Goal: Find specific page/section: Find specific page/section

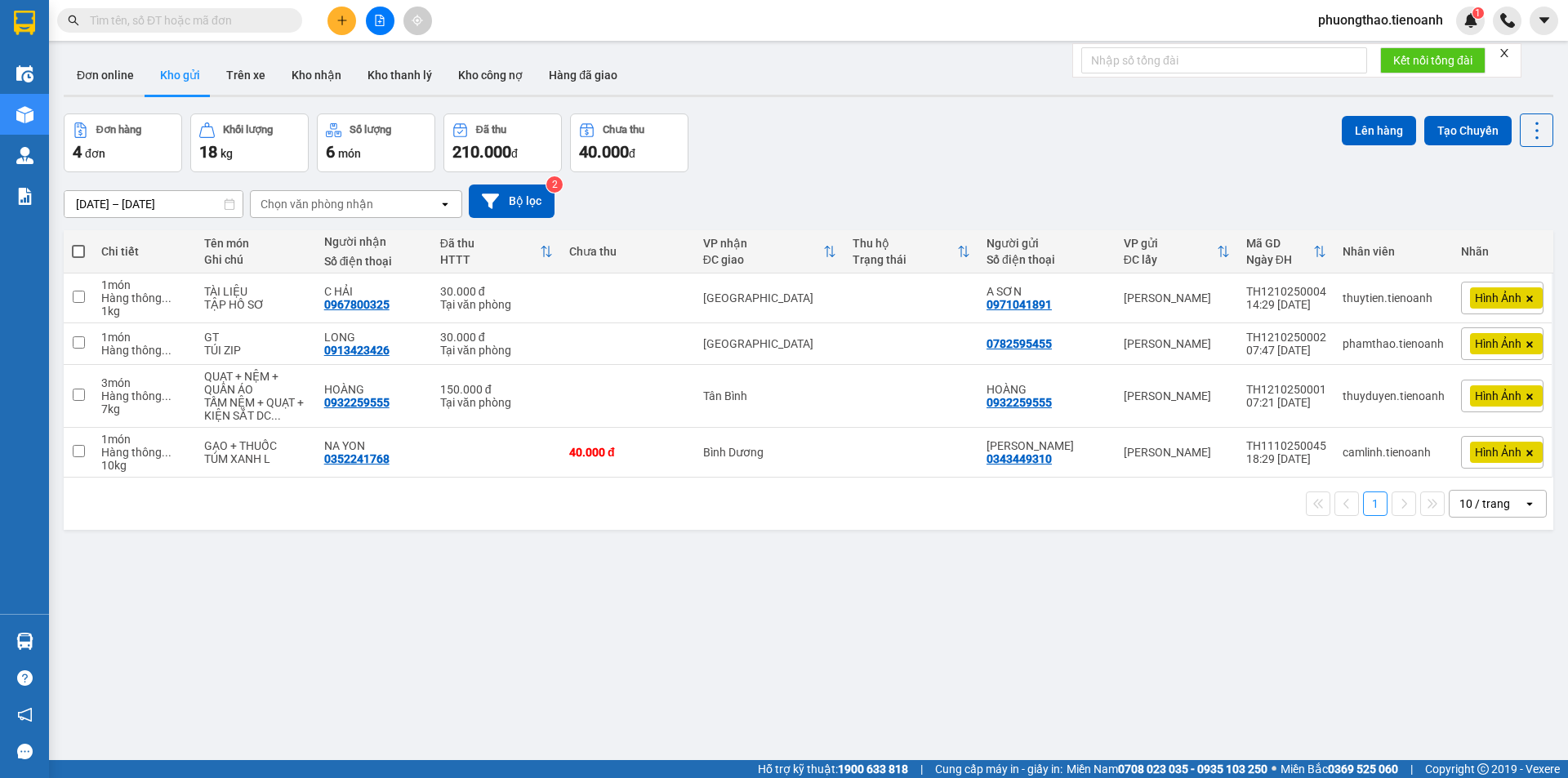
click at [746, 606] on div "ver 1.8.146 Đơn online Kho gửi Trên xe Kho nhận Kho thanh lý Kho công nợ Hàng đ…" at bounding box center [808, 438] width 1502 height 778
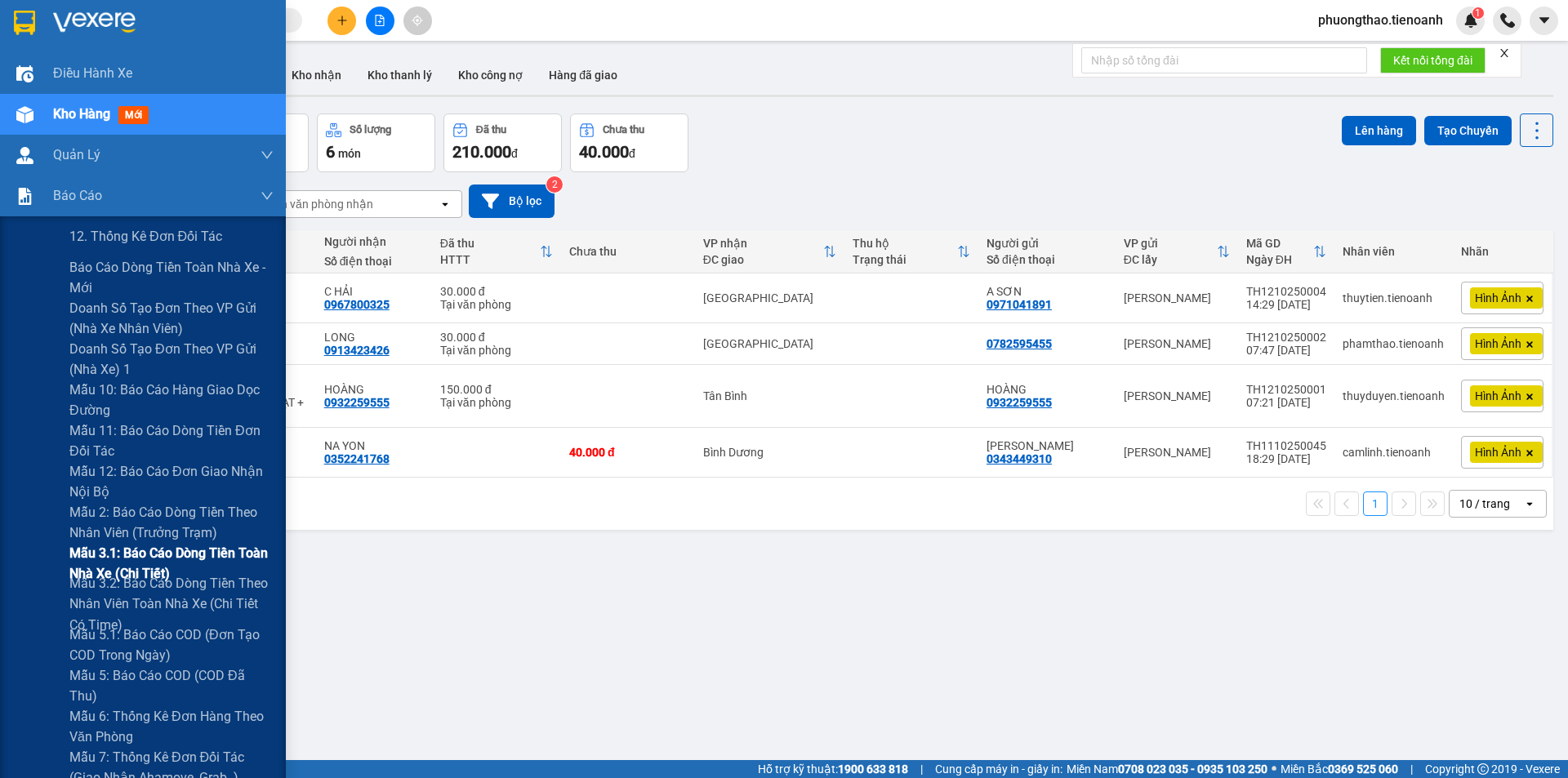
click at [94, 561] on span "Mẫu 3.1: Báo cáo dòng tiền toàn nhà xe (Chi Tiết)" at bounding box center [171, 563] width 204 height 41
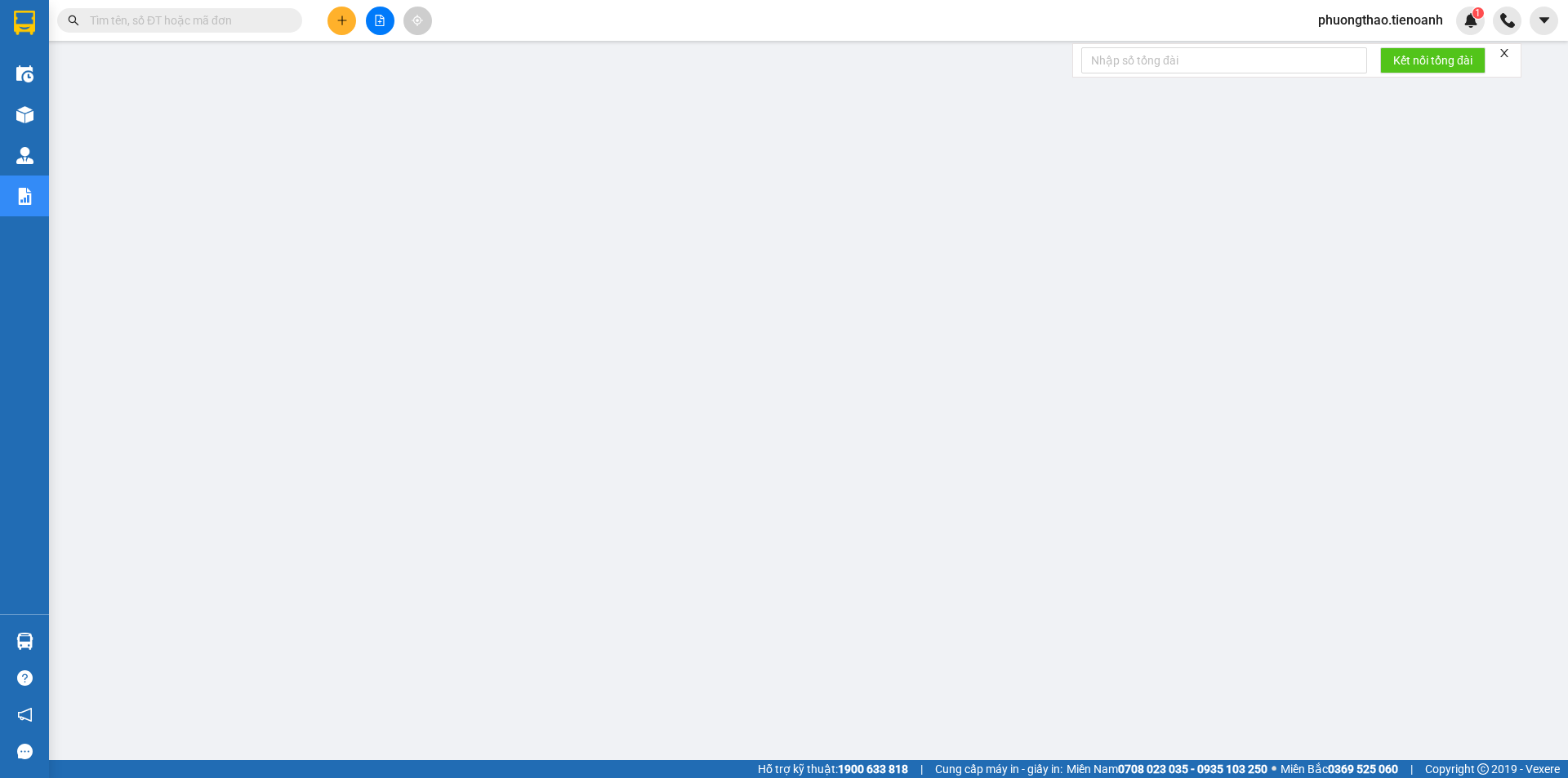
click at [1506, 52] on icon "close" at bounding box center [1504, 53] width 8 height 8
